Goal: Information Seeking & Learning: Learn about a topic

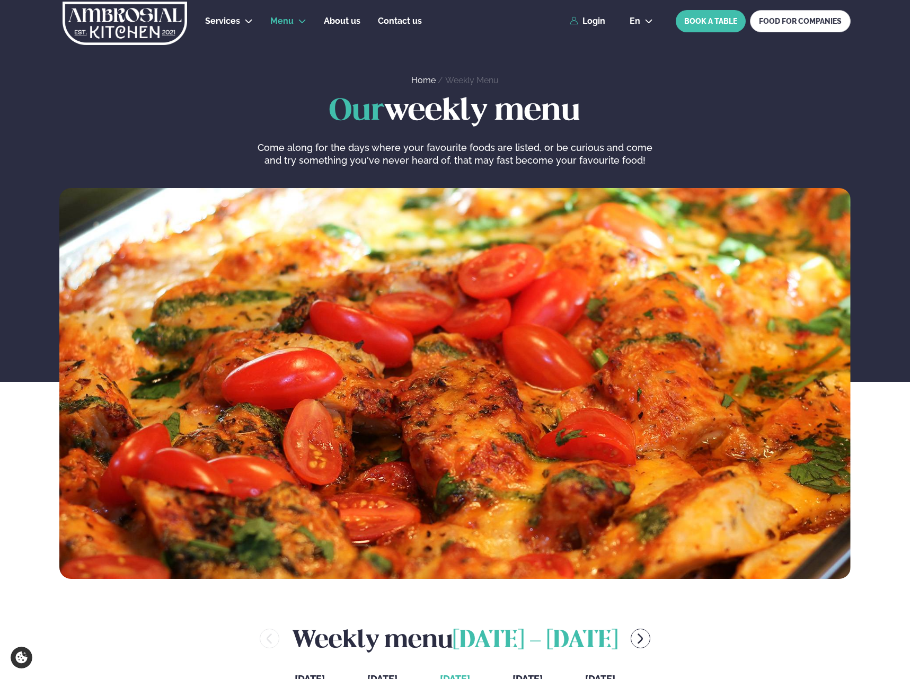
scroll to position [318, 1]
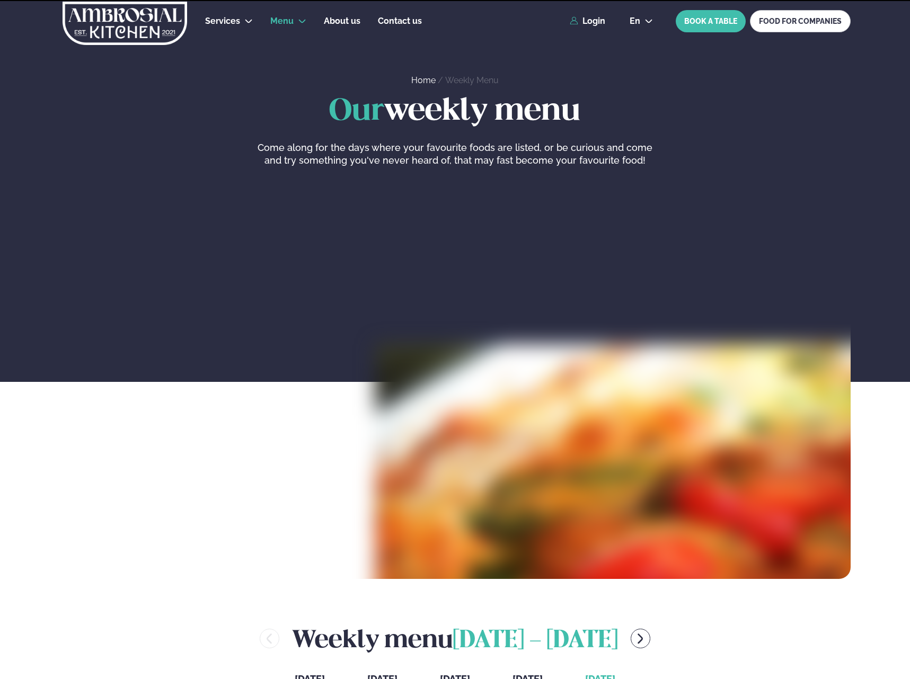
scroll to position [318, 1]
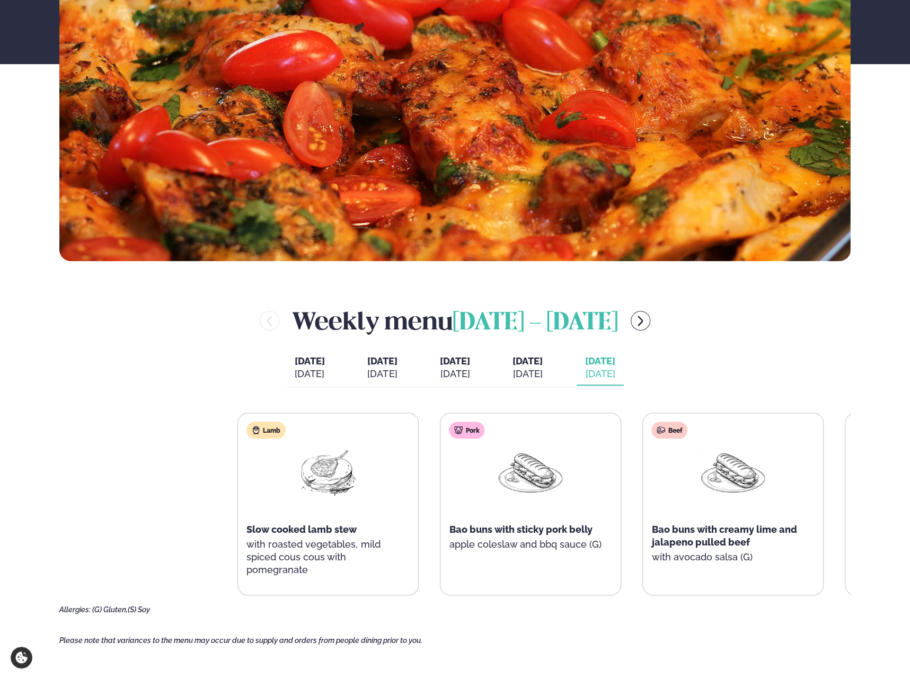
click at [721, 596] on div "Lamb Slow cooked lamb stew with roasted vegetables, mild spiced cous cous with …" at bounding box center [454, 514] width 791 height 202
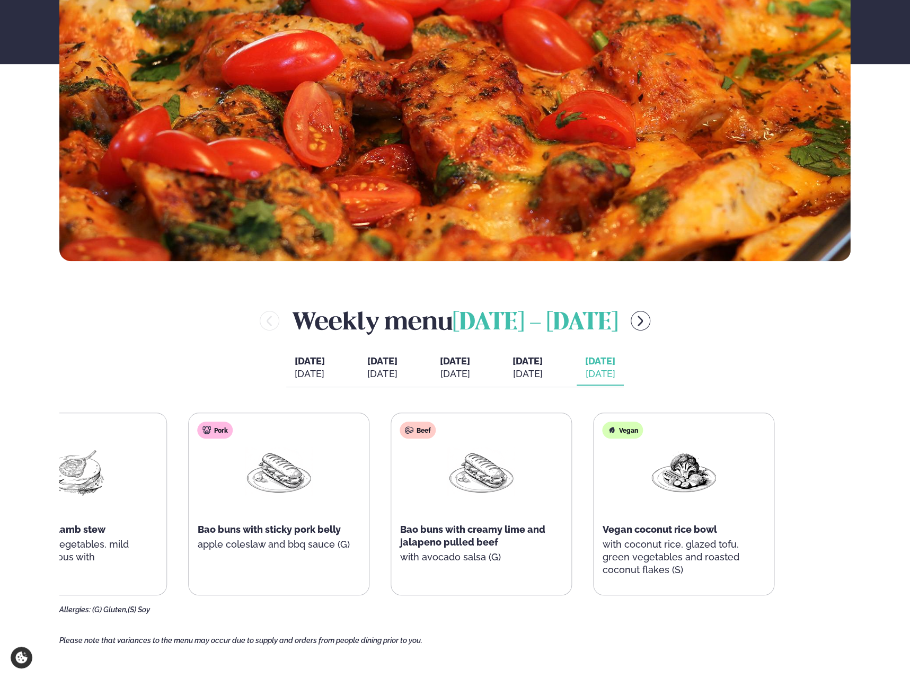
click at [505, 562] on div "Lamb Slow cooked lamb stew with roasted vegetables, mild spiced cous cous with …" at bounding box center [380, 504] width 789 height 183
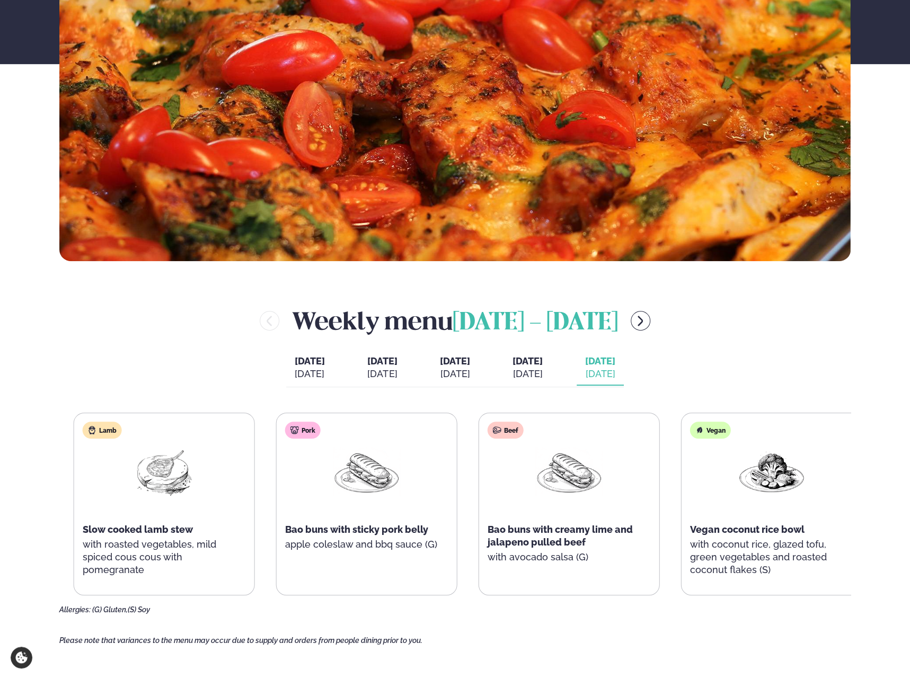
click at [244, 514] on div "Lamb Slow cooked lamb stew with roasted vegetables, mild spiced cous cous with …" at bounding box center [164, 504] width 180 height 182
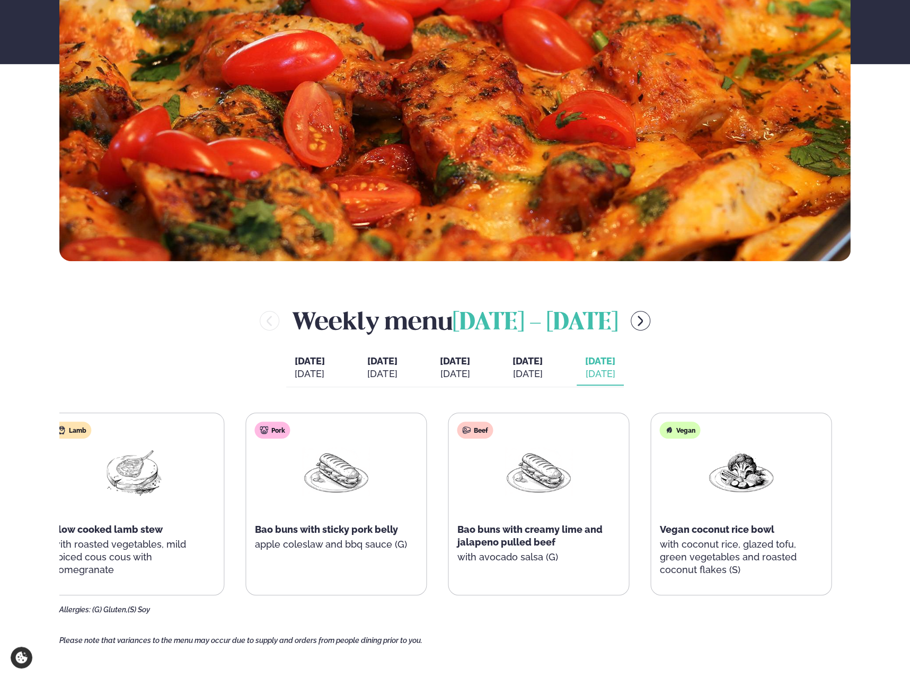
click at [84, 560] on p "with roasted vegetables, mild spiced cous cous with pomegranate" at bounding box center [133, 557] width 163 height 38
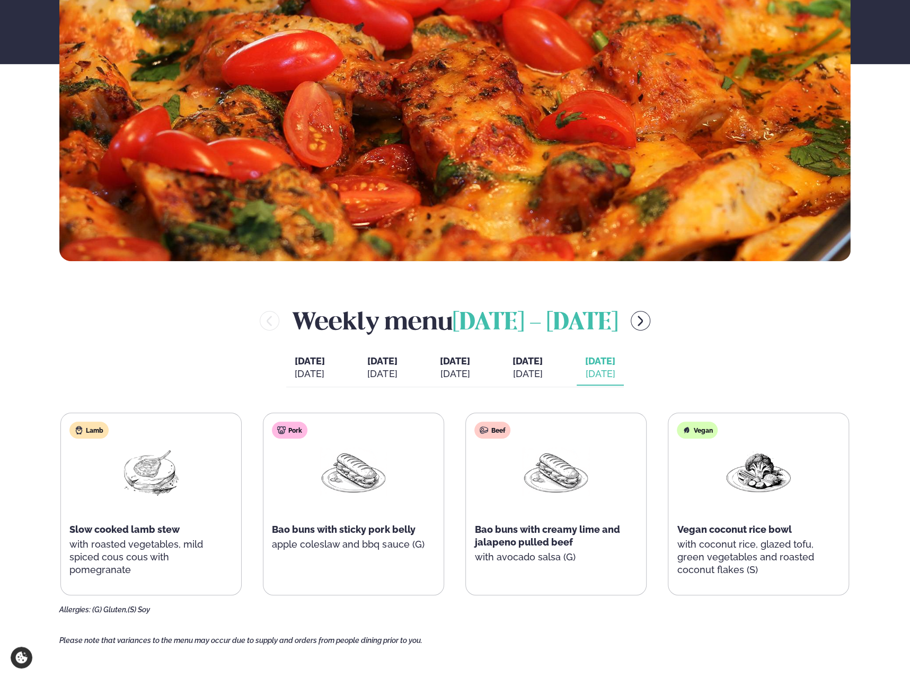
click at [647, 316] on icon "menu-btn-right" at bounding box center [640, 321] width 13 height 13
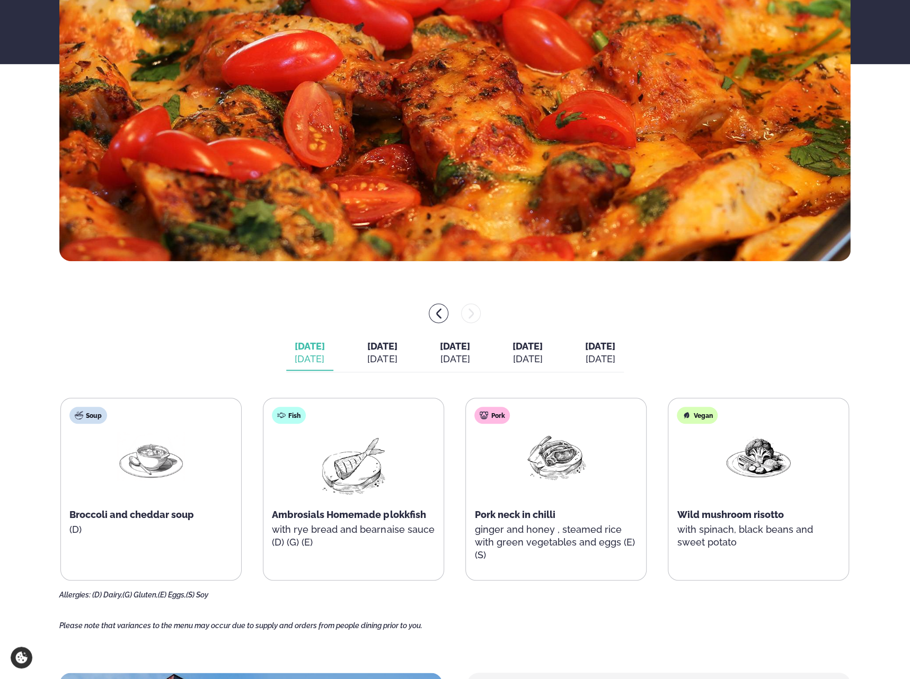
click at [595, 304] on div at bounding box center [454, 314] width 791 height 20
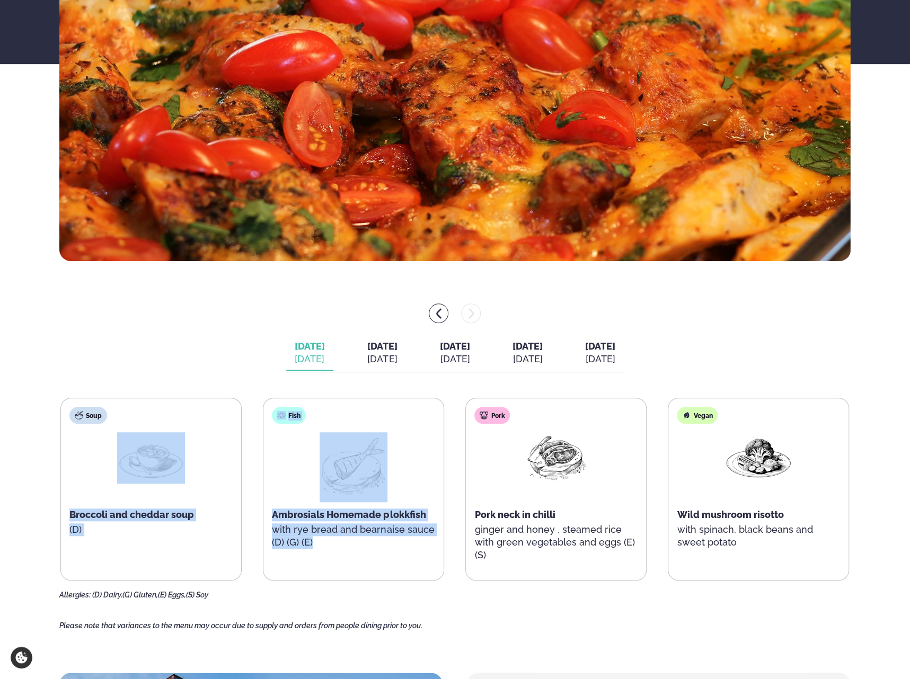
drag, startPoint x: 250, startPoint y: 385, endPoint x: 445, endPoint y: 572, distance: 269.9
click at [445, 572] on div "Monday Mon. Sep 29 Tuesday Tue. Sep 30 Wednesday Wed. Oct 1 Thursday Thu. Oct 2…" at bounding box center [454, 452] width 791 height 296
click at [439, 577] on div "Fish Ambrosials Homemade plokkfish with rye bread and bearnaise sauce (D) (G) (…" at bounding box center [353, 489] width 181 height 183
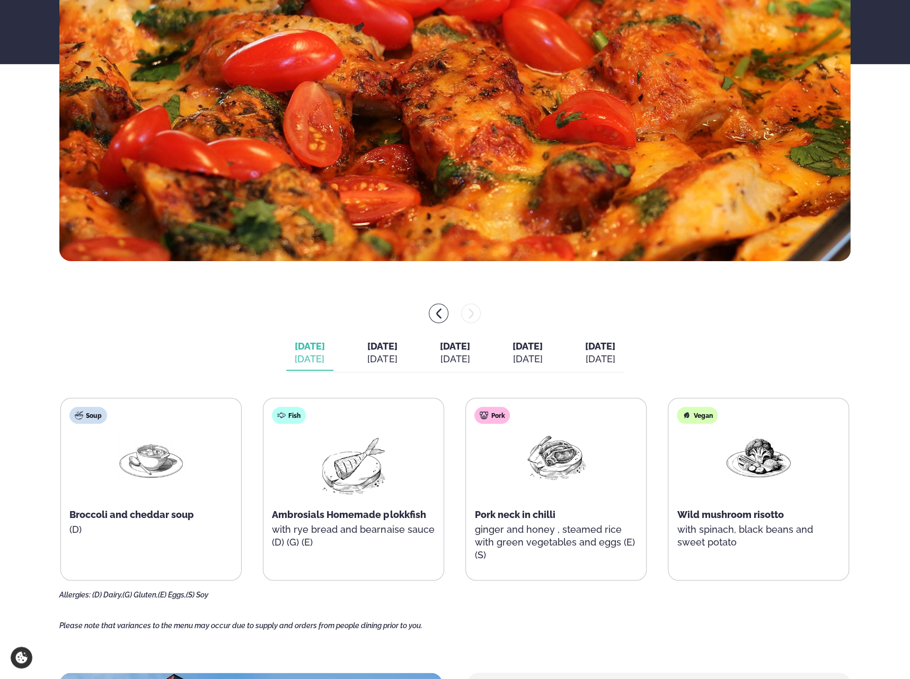
click at [445, 592] on div "Allergies: (D) Dairy, (G) Gluten, (E) Eggs, (S) Soy" at bounding box center [454, 595] width 791 height 8
click at [369, 360] on div "Sep 30" at bounding box center [382, 359] width 30 height 13
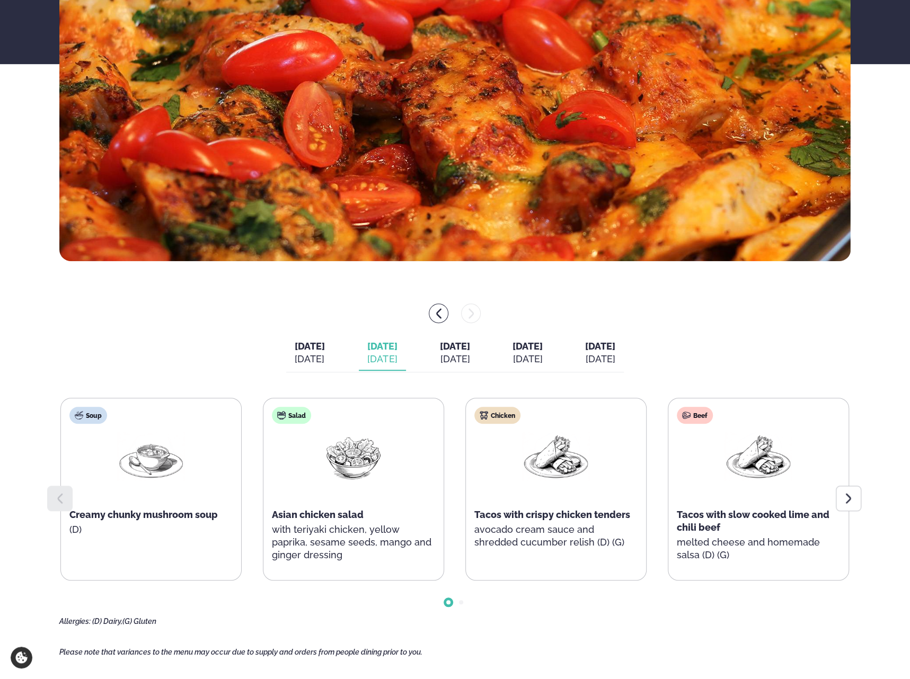
click at [296, 355] on div "Sep 29" at bounding box center [310, 359] width 30 height 13
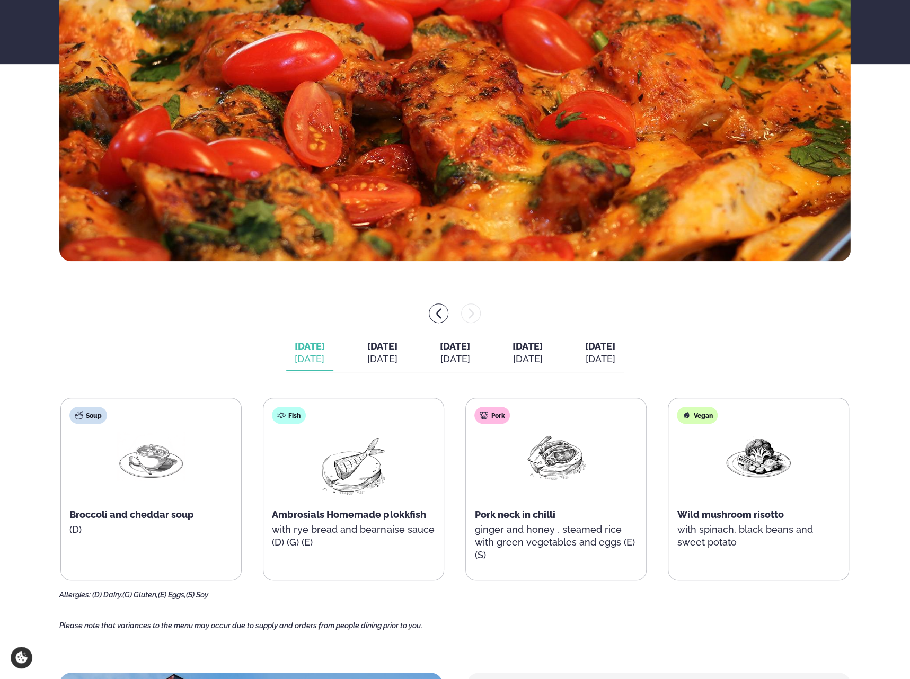
click at [367, 354] on div "Sep 30" at bounding box center [382, 359] width 30 height 13
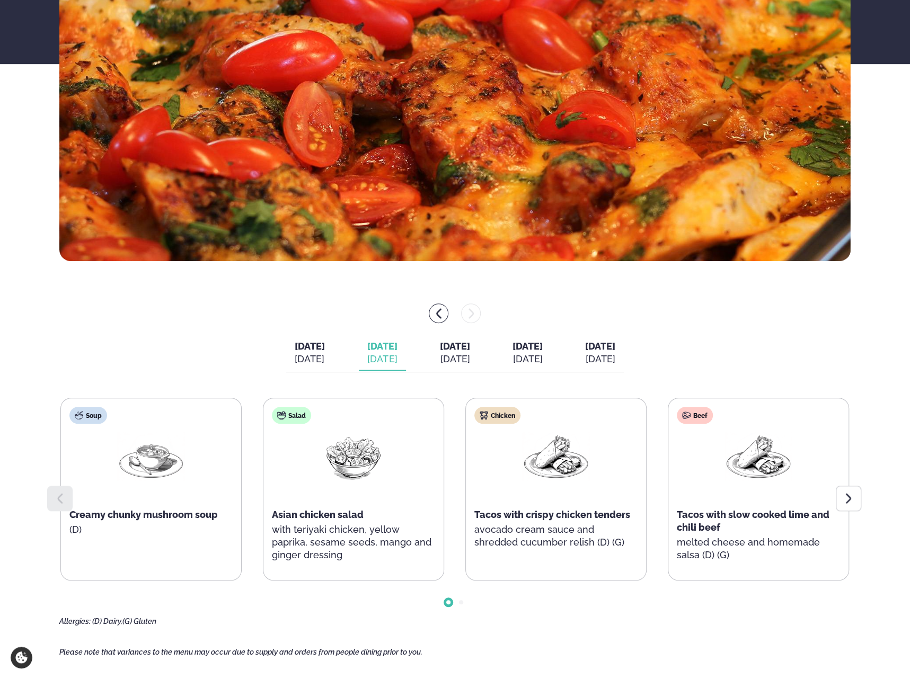
click at [850, 501] on icon at bounding box center [848, 498] width 13 height 13
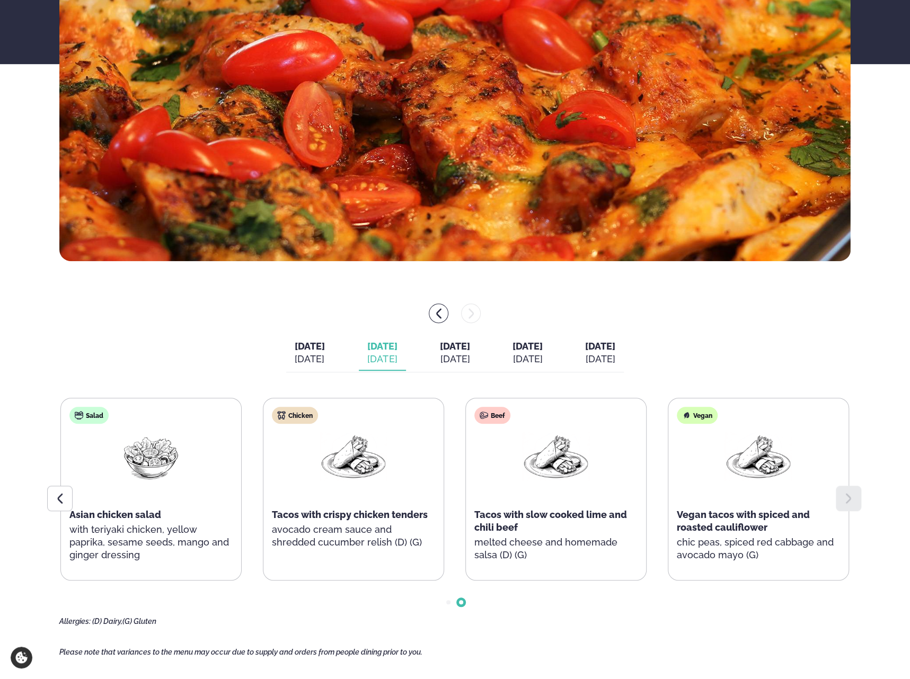
click at [464, 351] on span "Wednesday" at bounding box center [455, 346] width 30 height 11
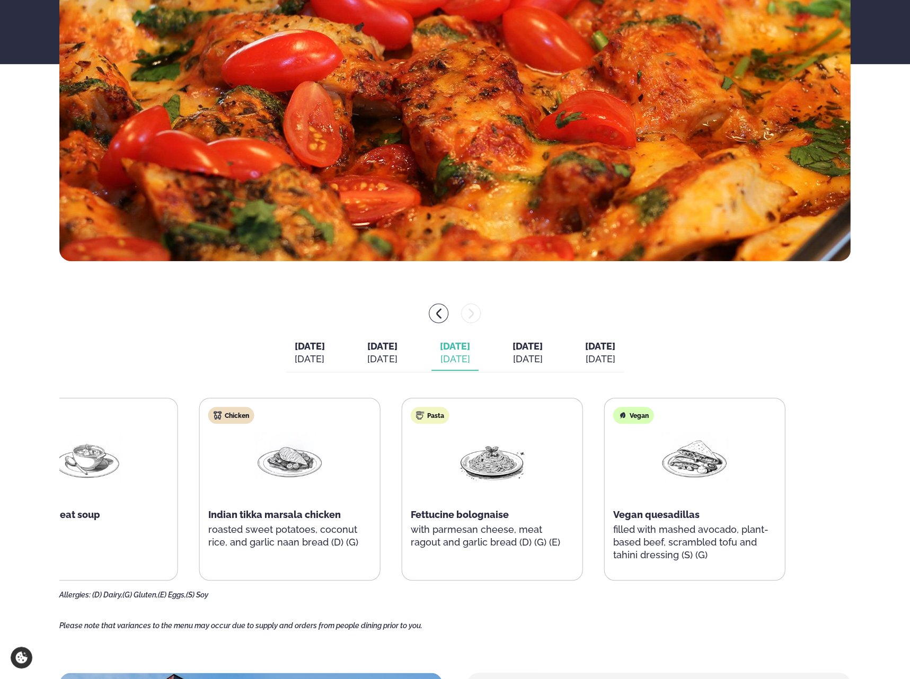
click at [446, 518] on div "Pasta Fettucine bolognaise with parmesan cheese, meat ragout and garlic bread (…" at bounding box center [492, 484] width 180 height 170
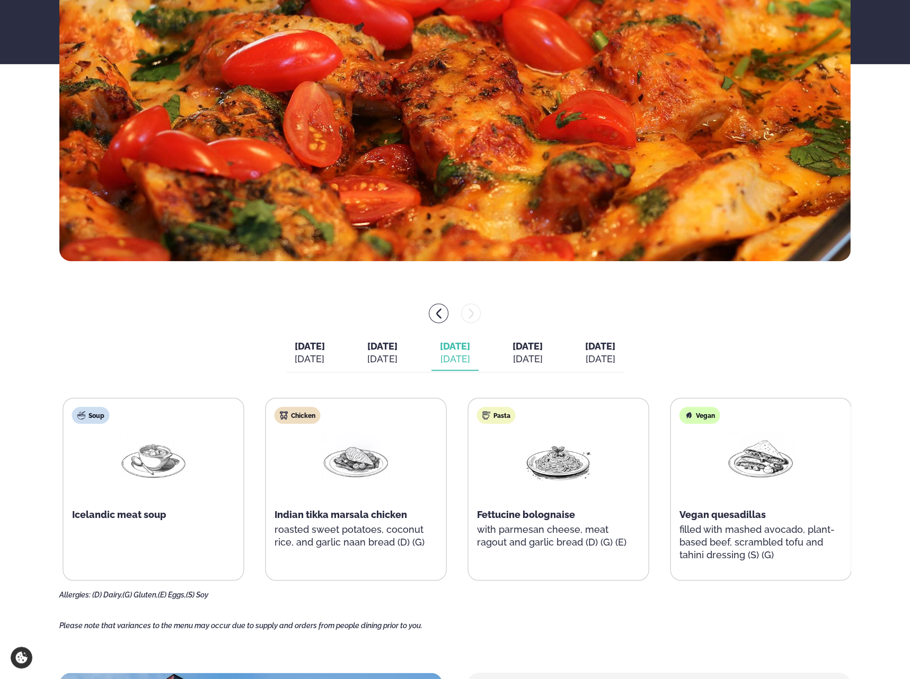
click at [649, 554] on div "Pasta Fettucine bolognaise with parmesan cheese, meat ragout and garlic bread (…" at bounding box center [558, 484] width 180 height 170
click at [543, 358] on div "Oct 2" at bounding box center [527, 359] width 30 height 13
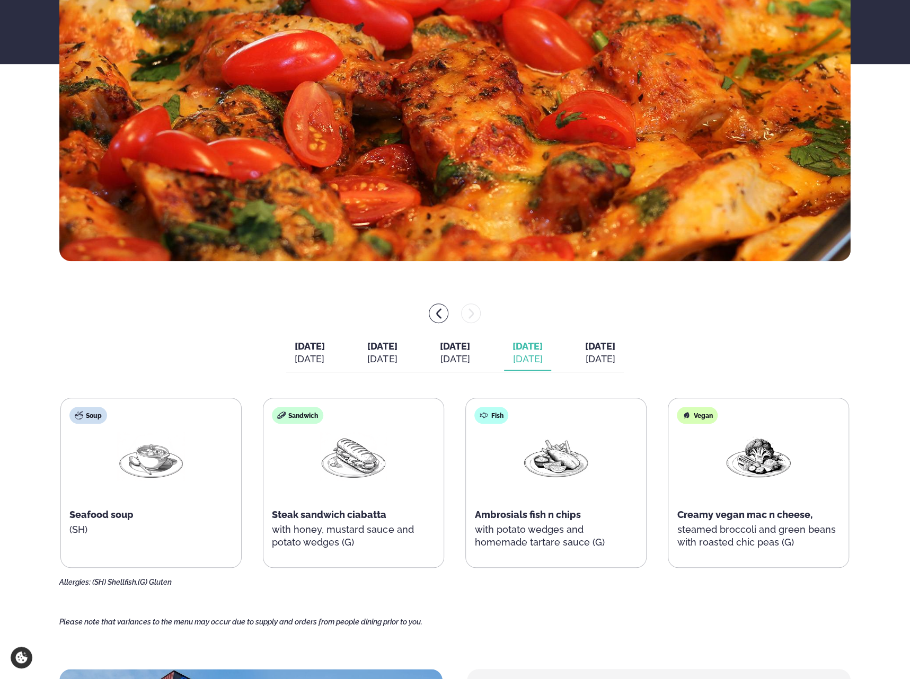
click at [615, 357] on div "Oct 3" at bounding box center [600, 359] width 30 height 13
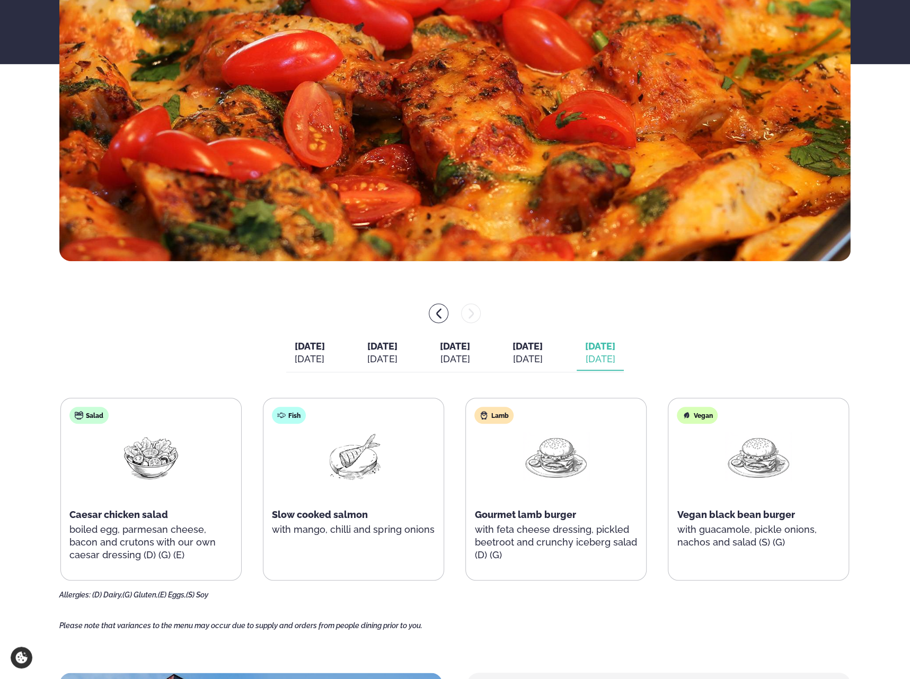
drag, startPoint x: 284, startPoint y: 348, endPoint x: 314, endPoint y: 337, distance: 31.9
click at [295, 347] on span "[DATE]" at bounding box center [310, 346] width 30 height 11
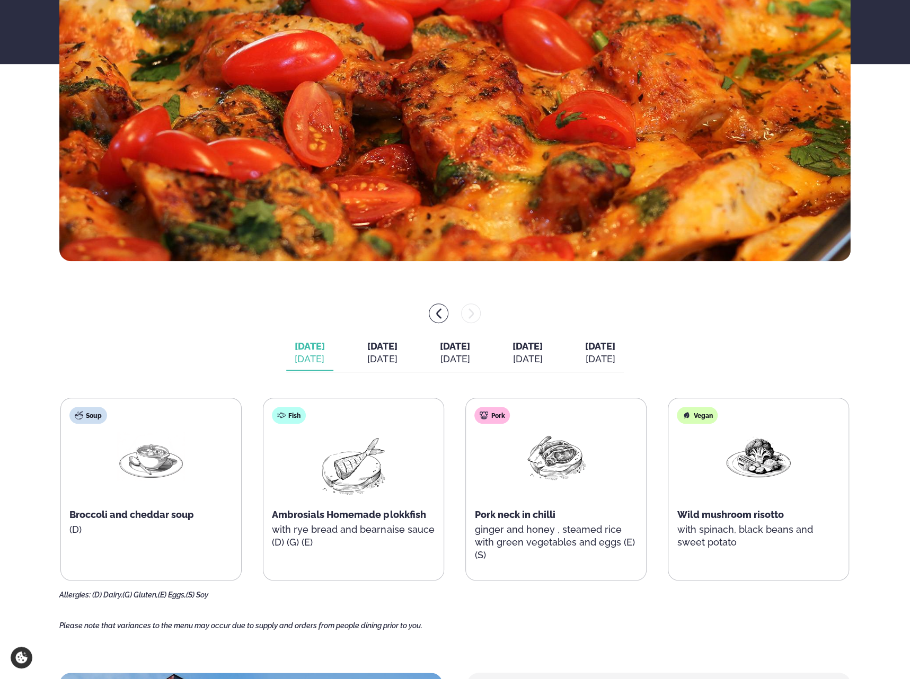
click at [615, 356] on div "Oct 3" at bounding box center [600, 359] width 30 height 13
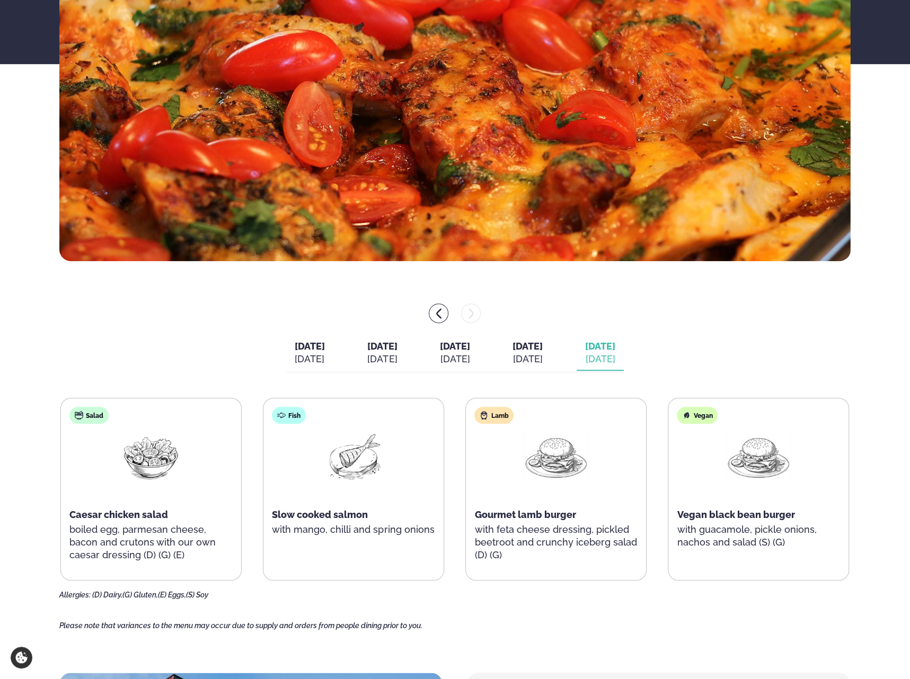
click at [443, 314] on icon "menu-btn-left" at bounding box center [438, 313] width 13 height 13
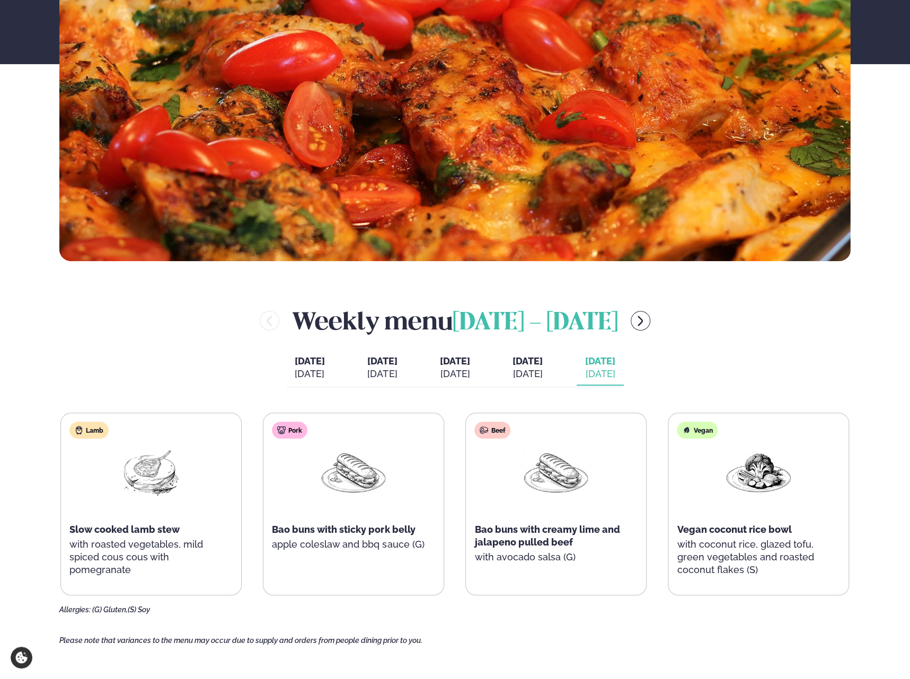
click at [470, 488] on div "Beef Bao buns with creamy lime and jalapeno pulled beef with avocado salsa (G)" at bounding box center [556, 498] width 180 height 170
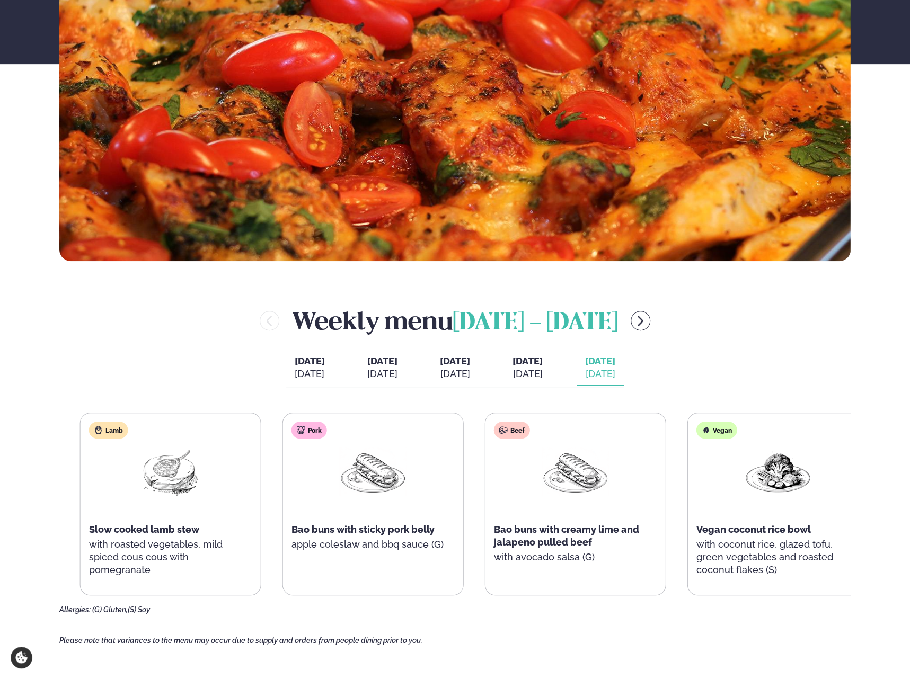
click at [509, 494] on div "Lamb Slow cooked lamb stew with roasted vegetables, mild spiced cous cous with …" at bounding box center [474, 504] width 789 height 183
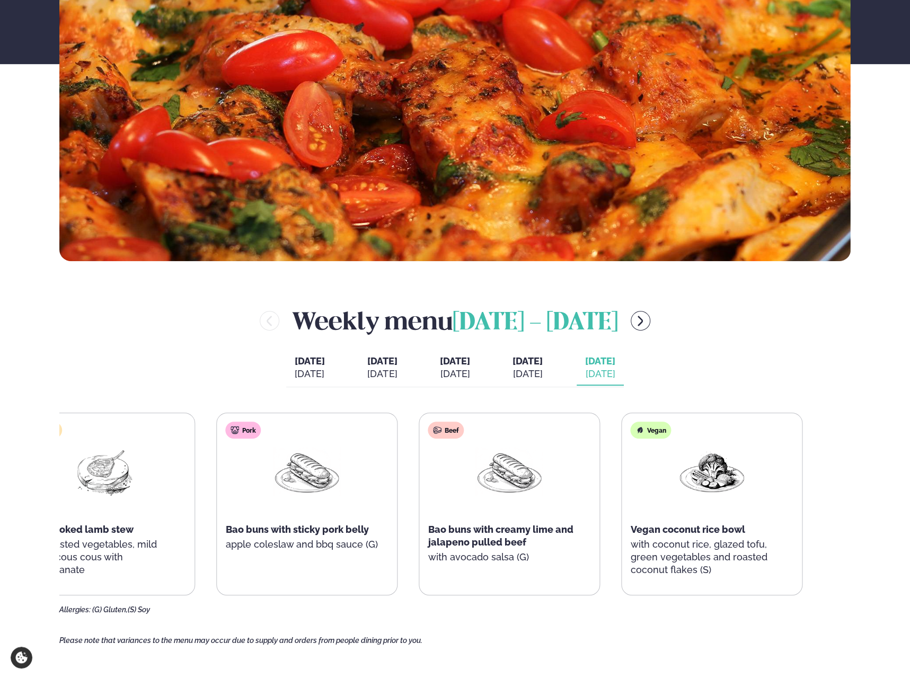
click at [464, 492] on div "Beef Bao buns with creamy lime and jalapeno pulled beef with avocado salsa (G)" at bounding box center [510, 498] width 180 height 170
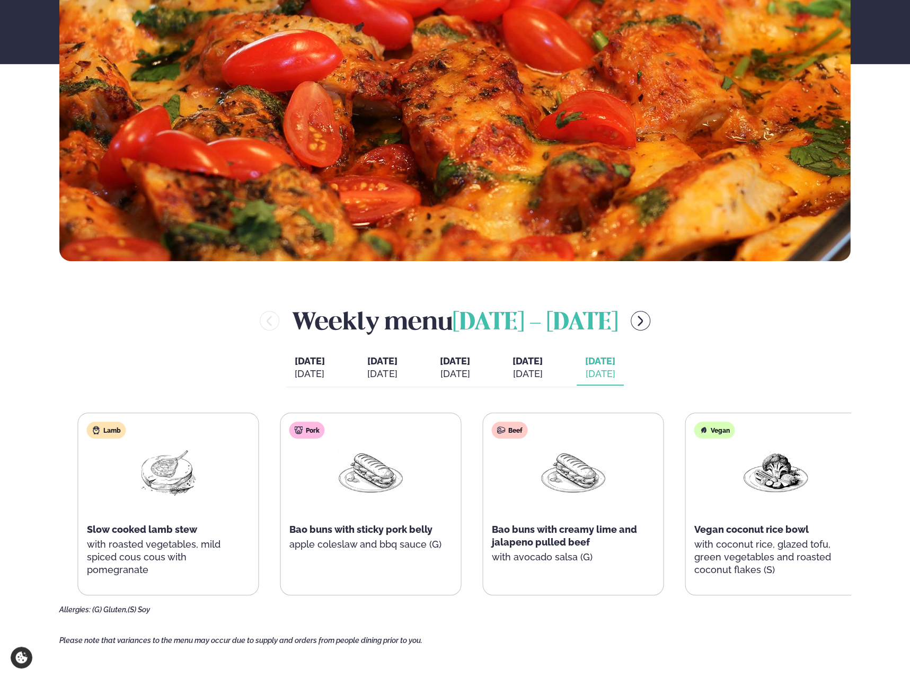
click at [558, 490] on div "Lamb Slow cooked lamb stew with roasted vegetables, mild spiced cous cous with …" at bounding box center [472, 504] width 789 height 183
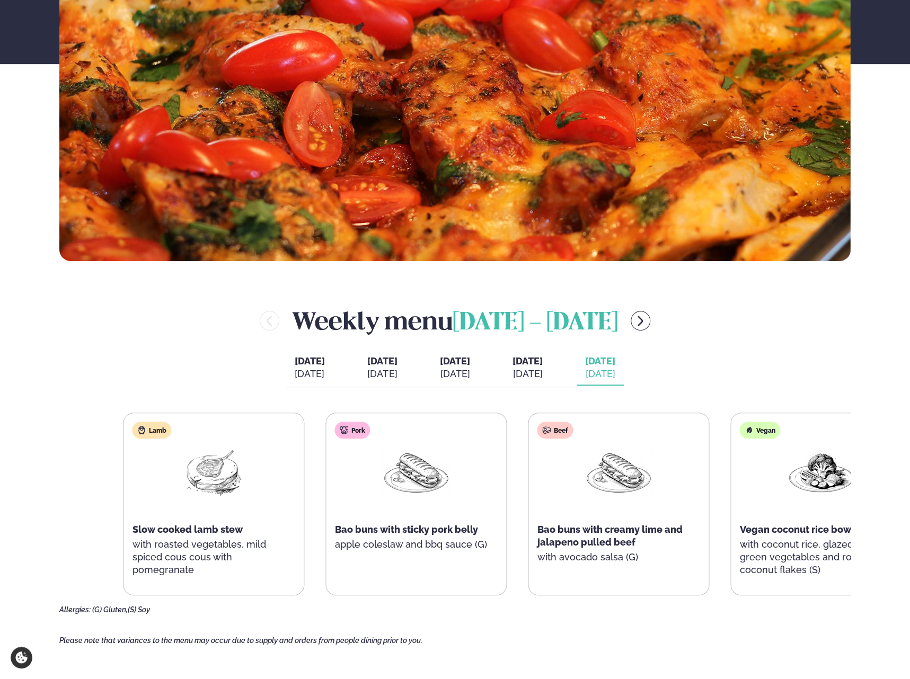
click at [413, 554] on div "Pork Bao buns with sticky pork belly apple coleslaw and bbq sauce (G)" at bounding box center [416, 498] width 180 height 170
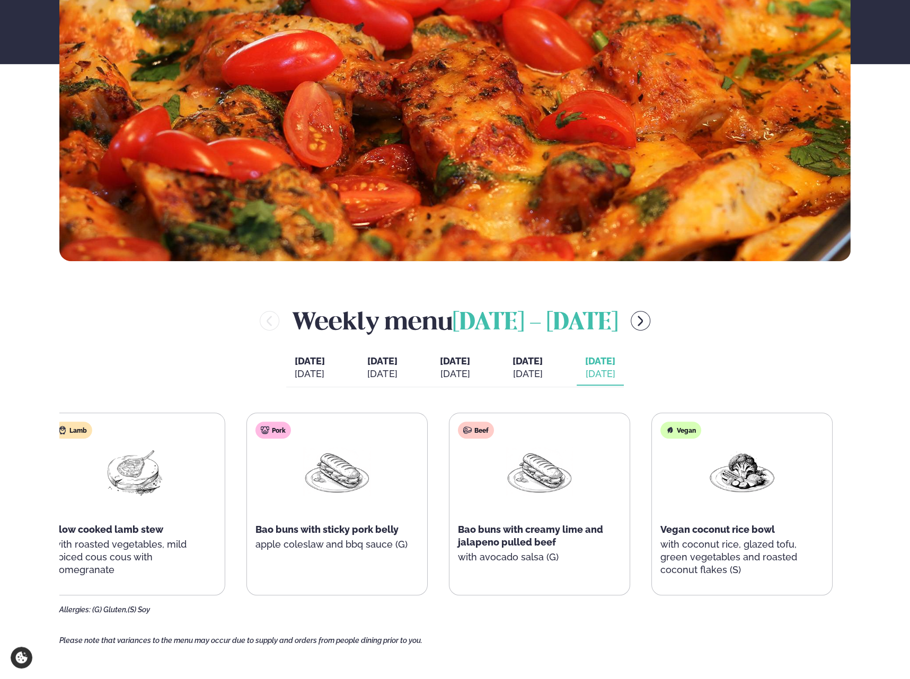
click at [415, 543] on div "Lamb Slow cooked lamb stew with roasted vegetables, mild spiced cous cous with …" at bounding box center [438, 504] width 789 height 183
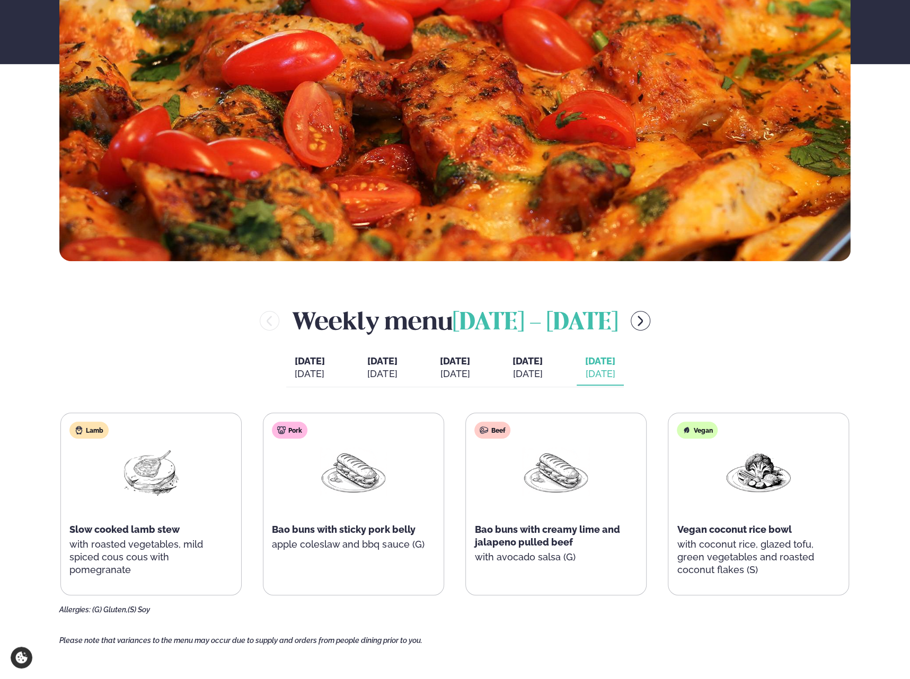
click at [647, 326] on icon "menu-btn-right" at bounding box center [640, 321] width 13 height 13
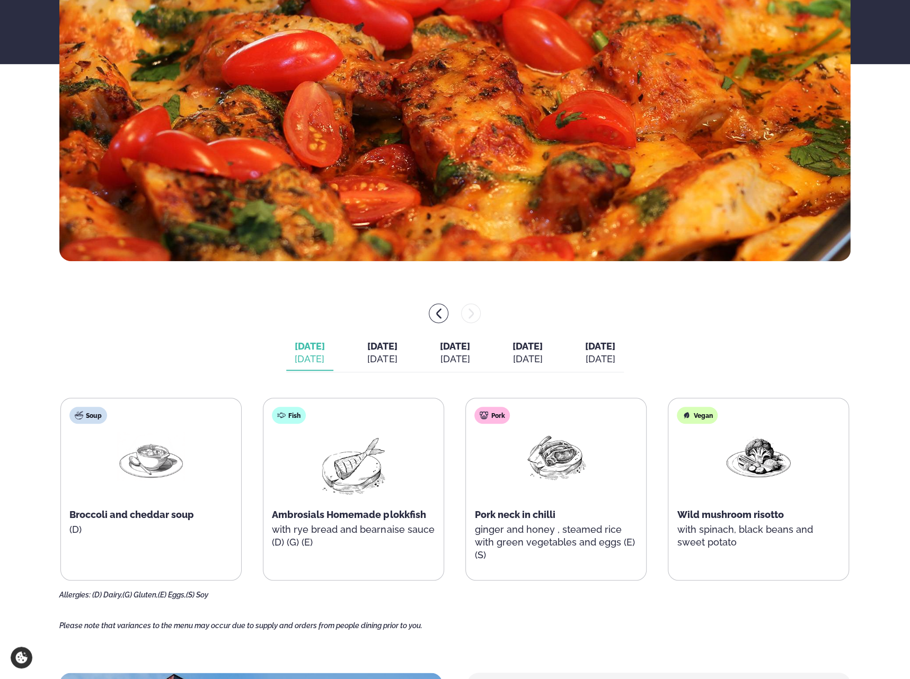
click at [615, 358] on div "Oct 3" at bounding box center [600, 359] width 30 height 13
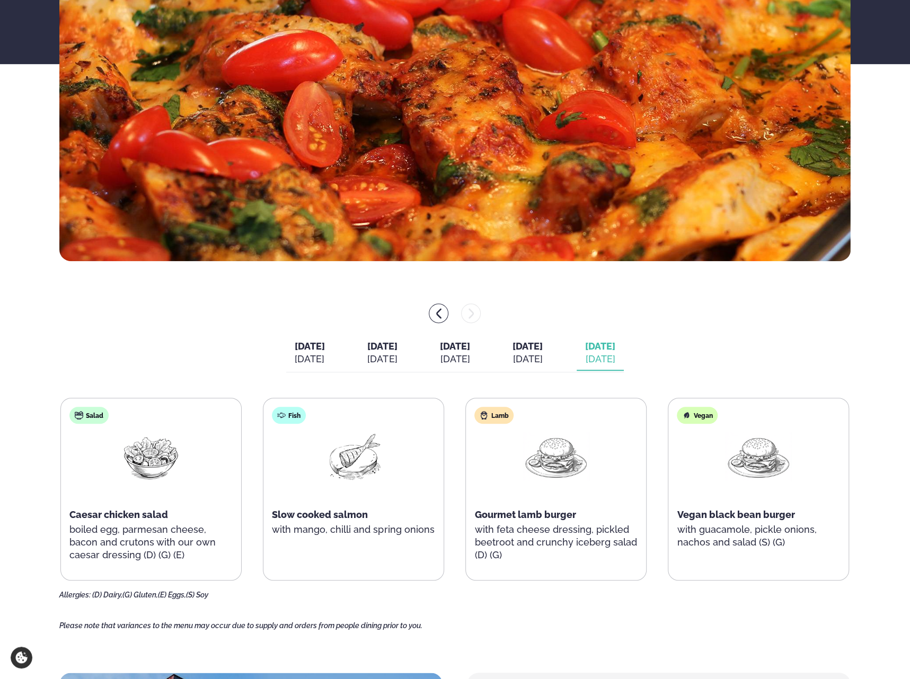
click at [444, 305] on div at bounding box center [454, 314] width 791 height 20
click at [438, 309] on icon "menu-btn-left" at bounding box center [438, 313] width 5 height 10
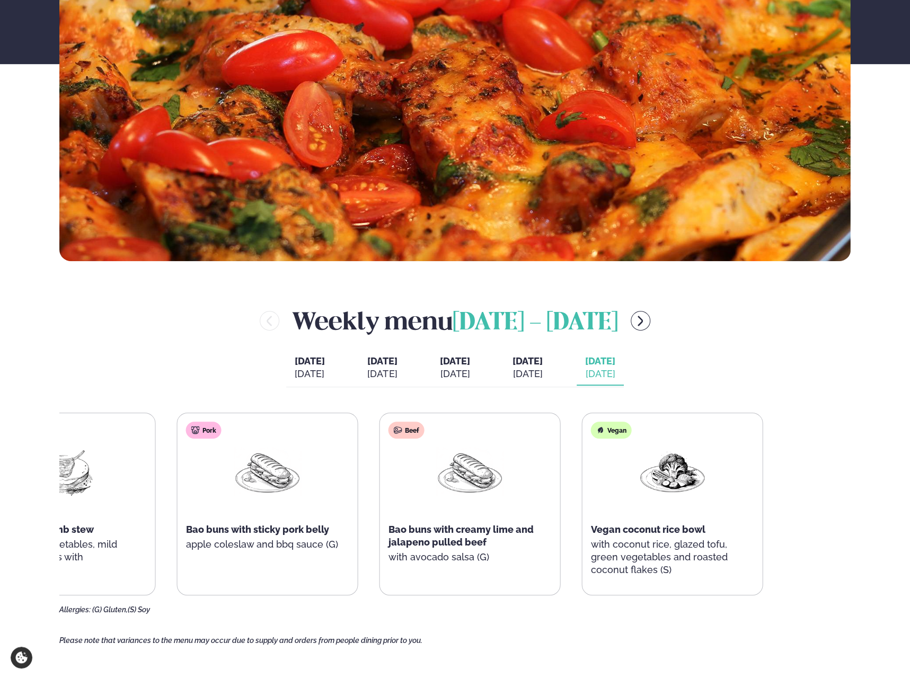
click at [435, 427] on div "Lamb Slow cooked lamb stew with roasted vegetables, mild spiced cous cous with …" at bounding box center [369, 504] width 789 height 183
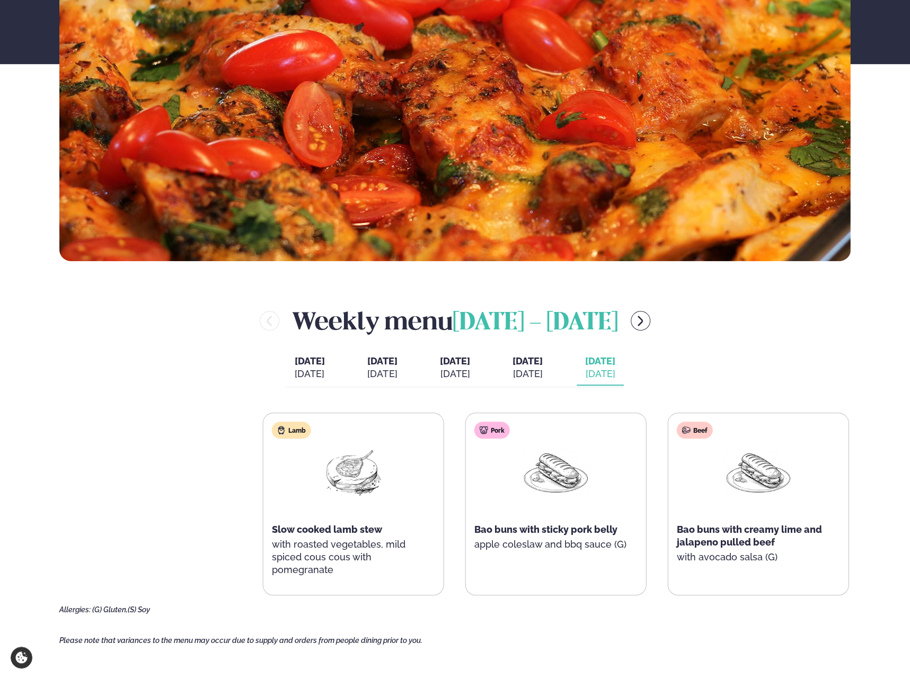
click at [909, 540] on html "About cookies on this site We use cookies to collect and analyse information on…" at bounding box center [455, 586] width 910 height 1808
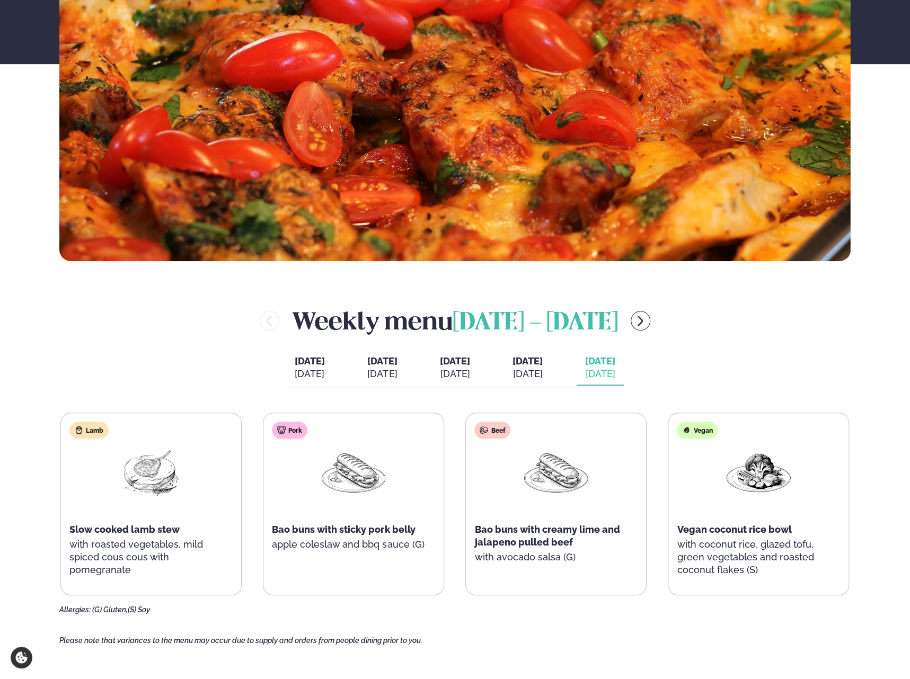
click at [423, 510] on div "Pork Bao buns with sticky pork belly apple coleslaw and bbq sauce (G)" at bounding box center [353, 498] width 180 height 170
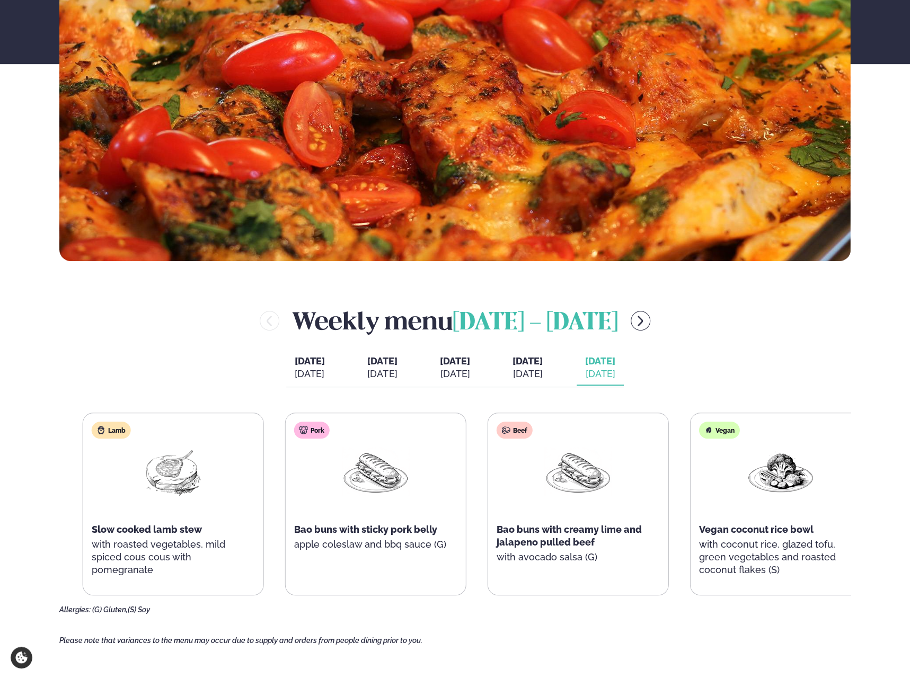
click at [909, 500] on html "About cookies on this site We use cookies to collect and analyse information on…" at bounding box center [455, 586] width 910 height 1808
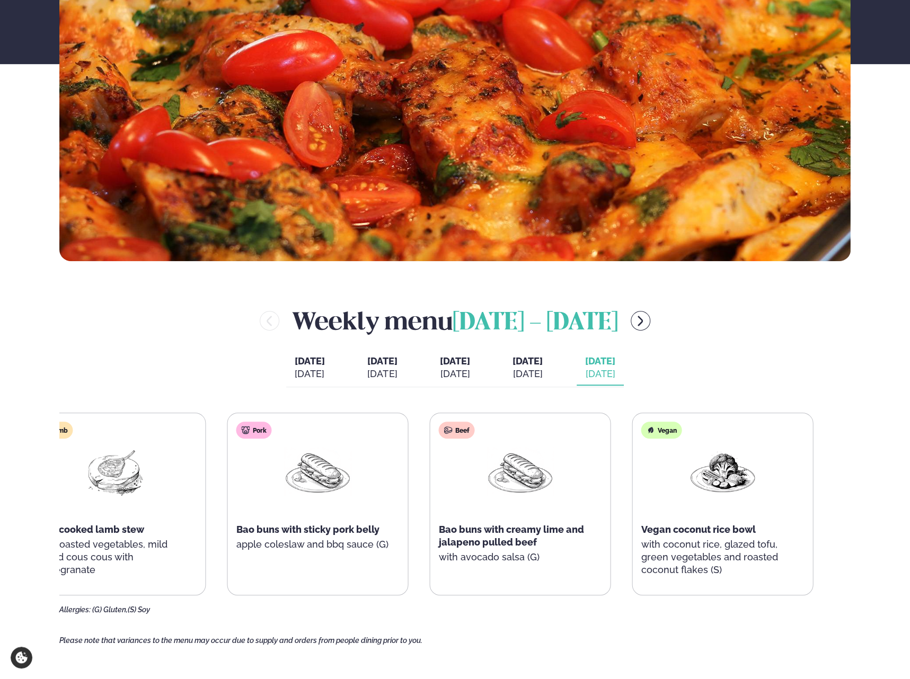
click at [96, 410] on div "Weekly menu September 22 - 26 Monday Mon. Sep 22 Tuesday Tue. Sep 23 Wednesday …" at bounding box center [454, 459] width 791 height 311
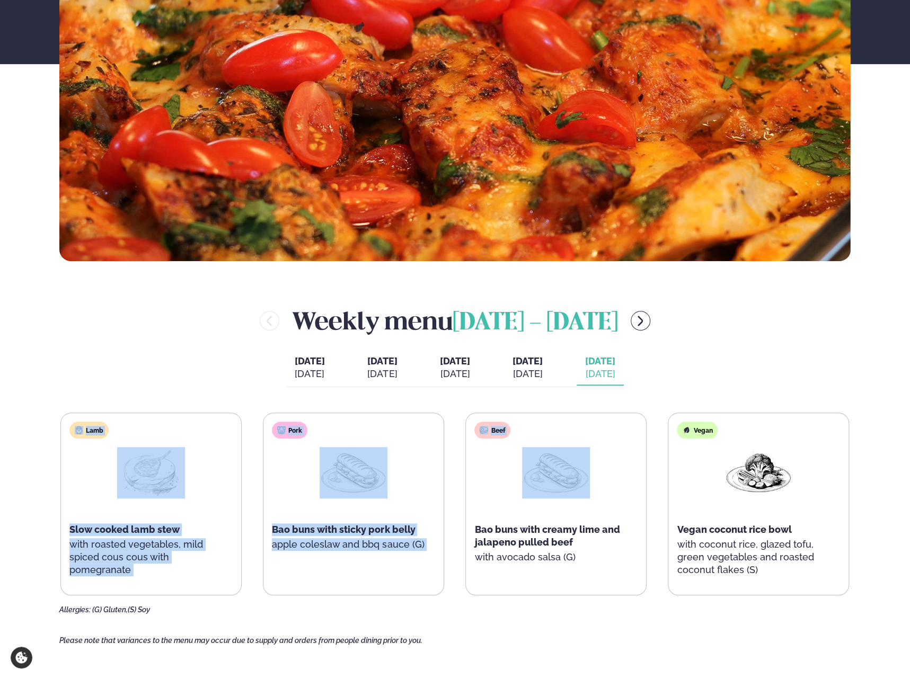
drag, startPoint x: 202, startPoint y: 422, endPoint x: 535, endPoint y: 478, distance: 336.8
click at [535, 478] on div "Services Lunch for companies Corporate catering Private Party Menu Dalvegur 30 …" at bounding box center [455, 586] width 910 height 1808
click at [418, 462] on div "Pork Bao buns with sticky pork belly apple coleslaw and bbq sauce (G)" at bounding box center [353, 498] width 180 height 170
click at [317, 417] on div "Pork Bao buns with sticky pork belly apple coleslaw and bbq sauce (G)" at bounding box center [353, 498] width 180 height 170
click at [245, 395] on div "Weekly menu September 22 - 26 Monday Mon. Sep 22 Tuesday Tue. Sep 23 Wednesday …" at bounding box center [454, 459] width 791 height 311
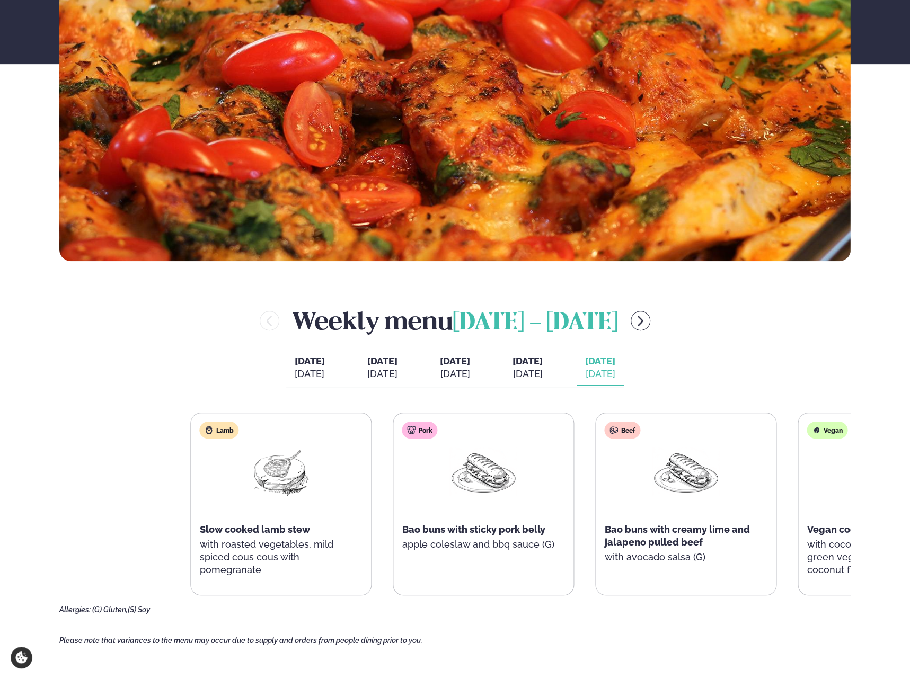
click at [669, 504] on div "Lamb Slow cooked lamb stew with roasted vegetables, mild spiced cous cous with …" at bounding box center [585, 504] width 789 height 183
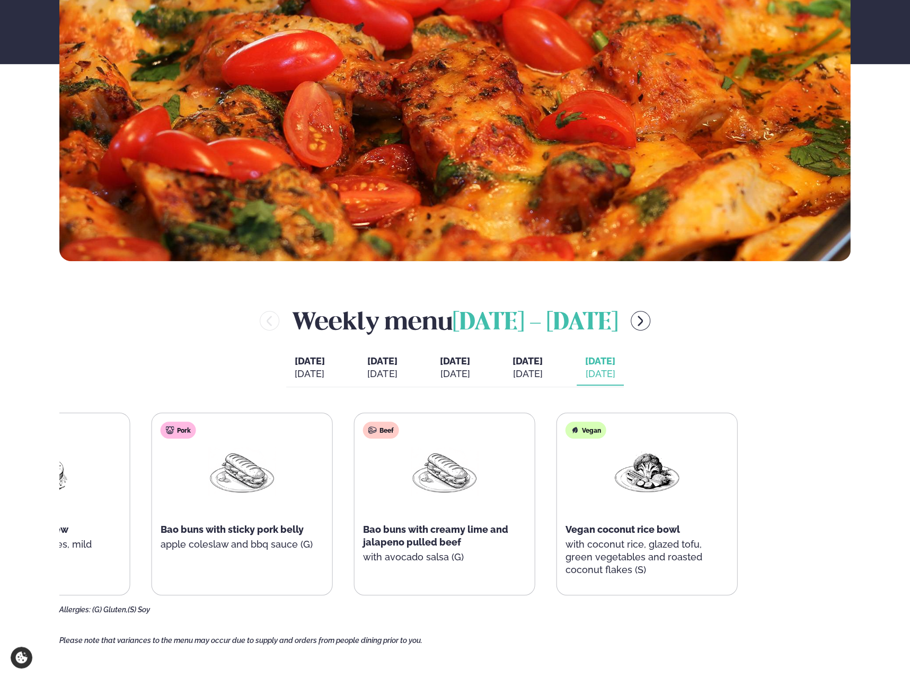
click at [370, 510] on div "Lamb Slow cooked lamb stew with roasted vegetables, mild spiced cous cous with …" at bounding box center [343, 504] width 789 height 183
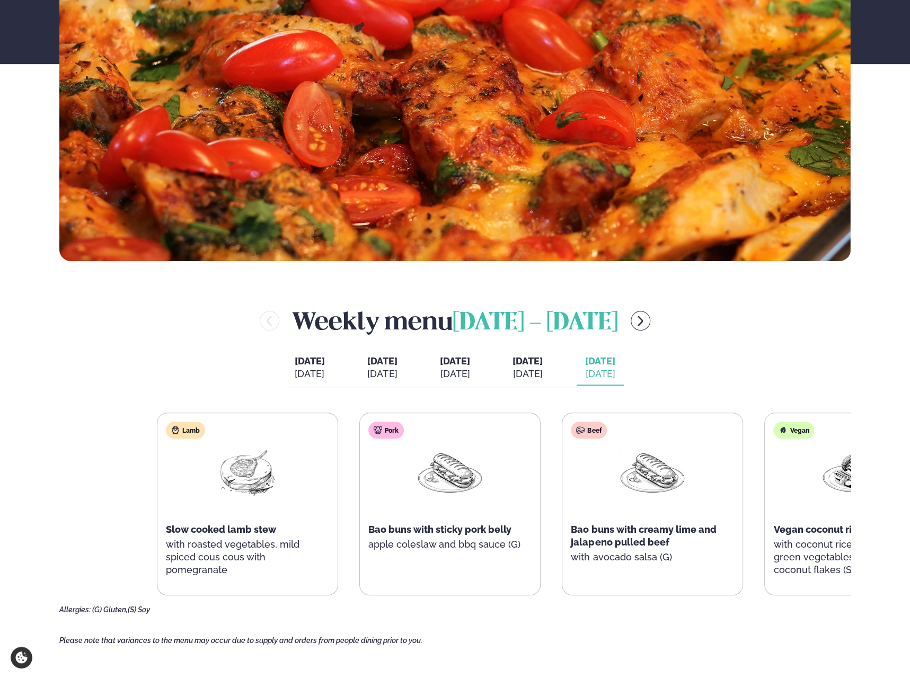
click at [689, 523] on div "Lamb Slow cooked lamb stew with roasted vegetables, mild spiced cous cous with …" at bounding box center [551, 504] width 789 height 183
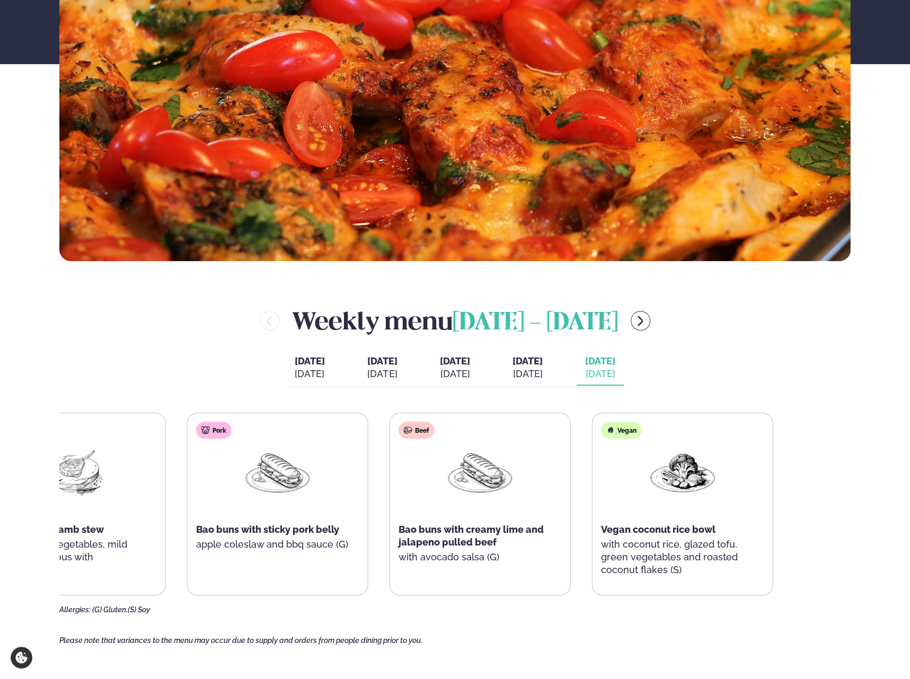
click at [0, 456] on html "About cookies on this site We use cookies to collect and analyse information on…" at bounding box center [455, 586] width 910 height 1808
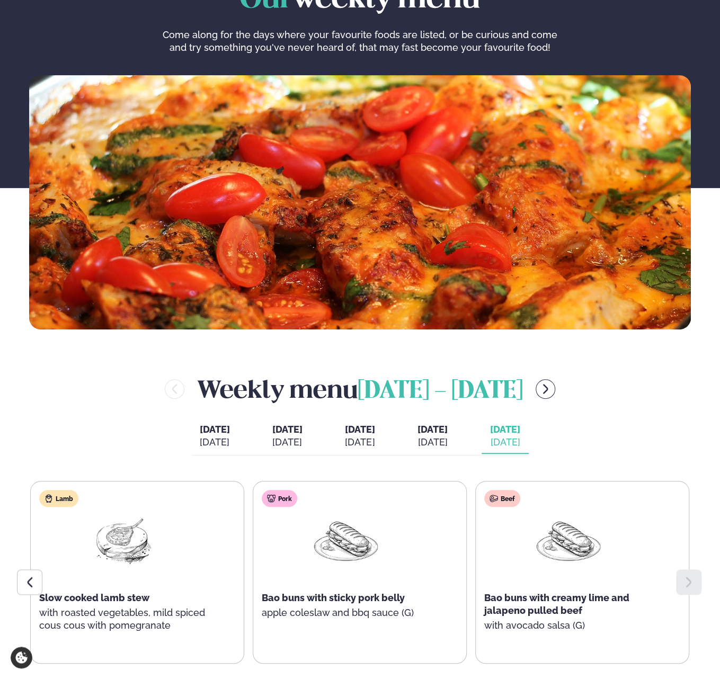
scroll to position [212, 0]
